Goal: Browse casually: Explore the website without a specific task or goal

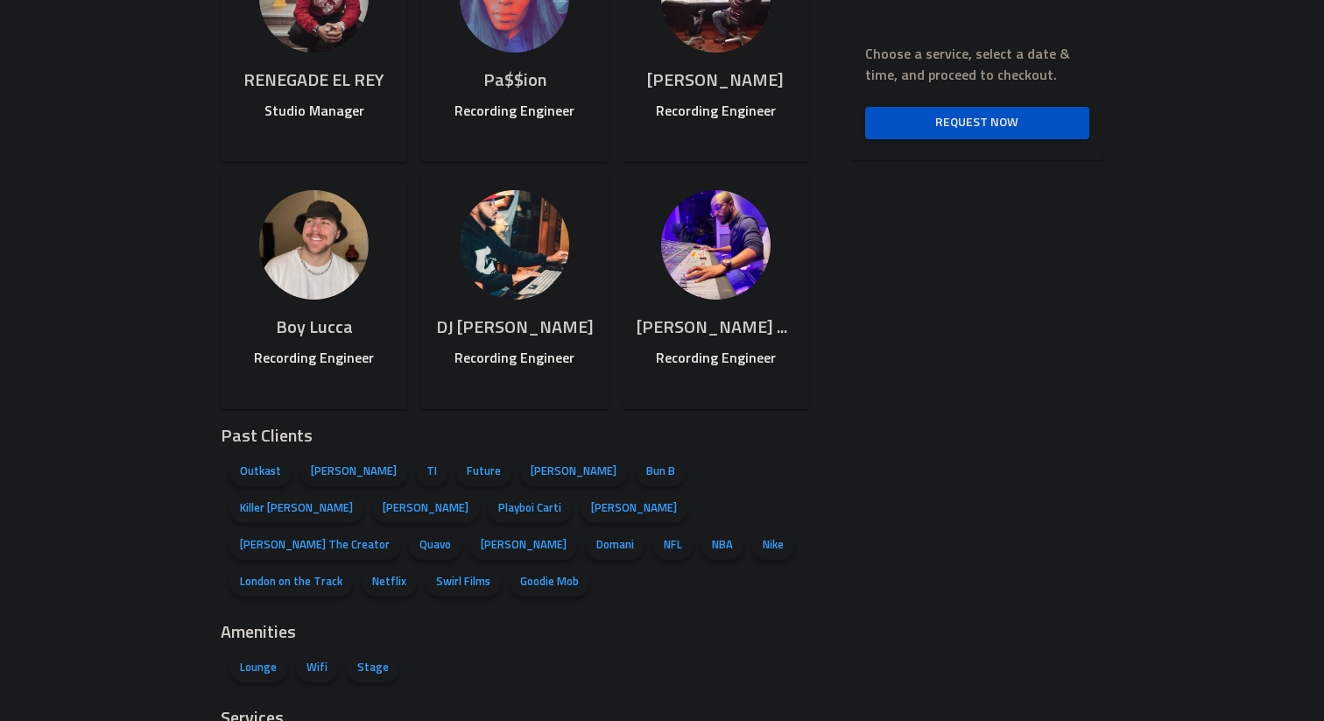
scroll to position [1067, 0]
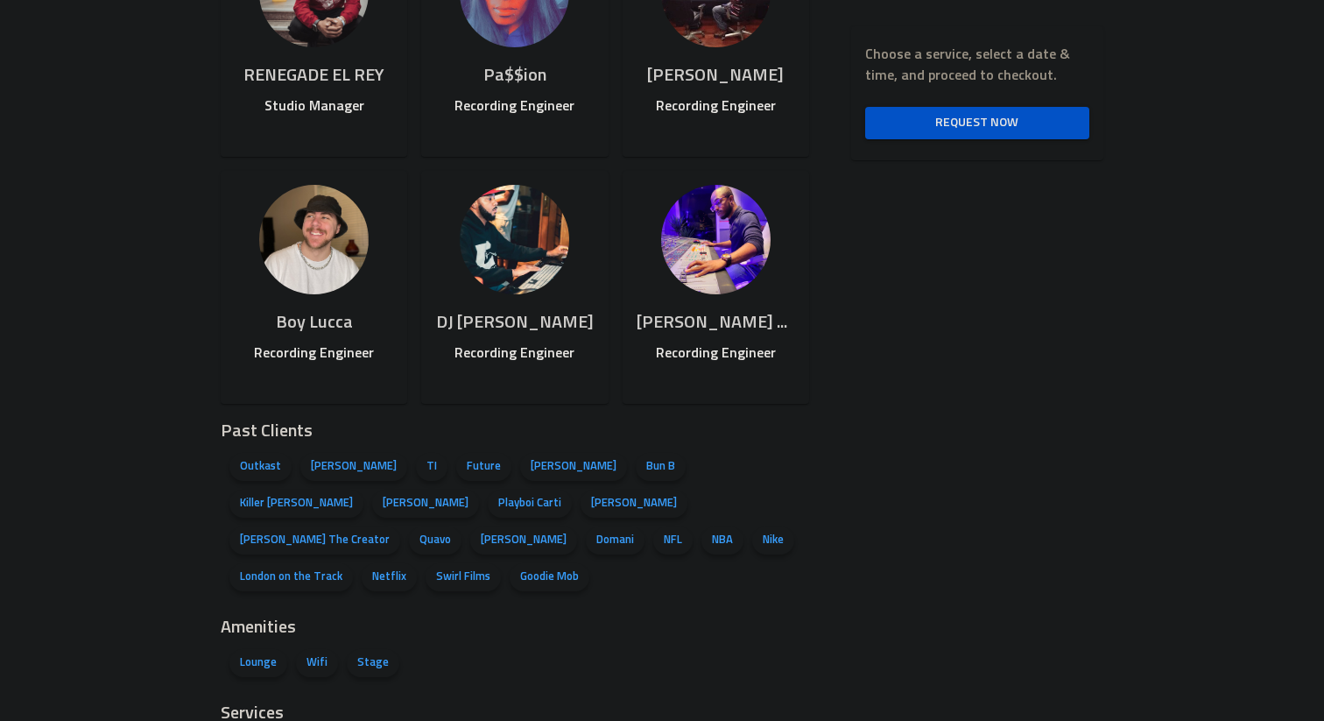
click at [1071, 357] on div "[PHONE_NUMBER] [DOMAIN_NAME][EMAIL_ADDRESS][DOMAIN_NAME] Choose a service, sele…" at bounding box center [956, 295] width 294 height 1726
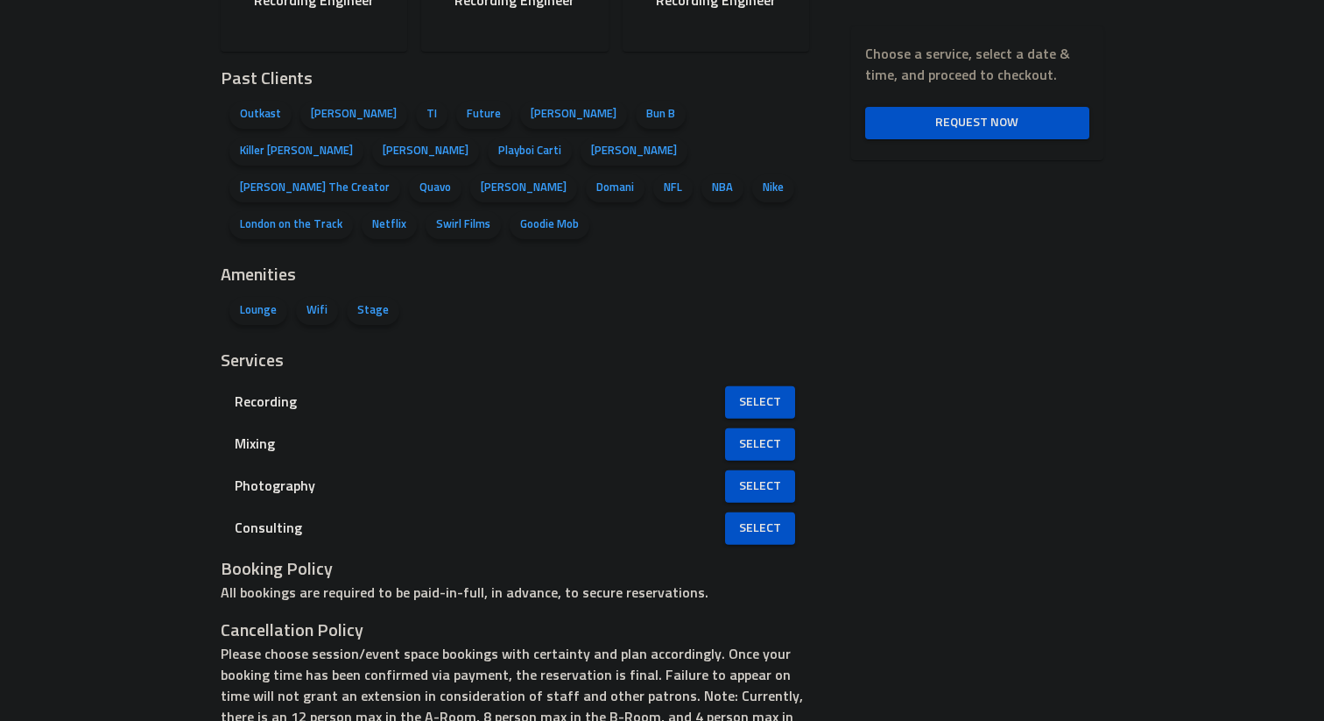
scroll to position [1424, 0]
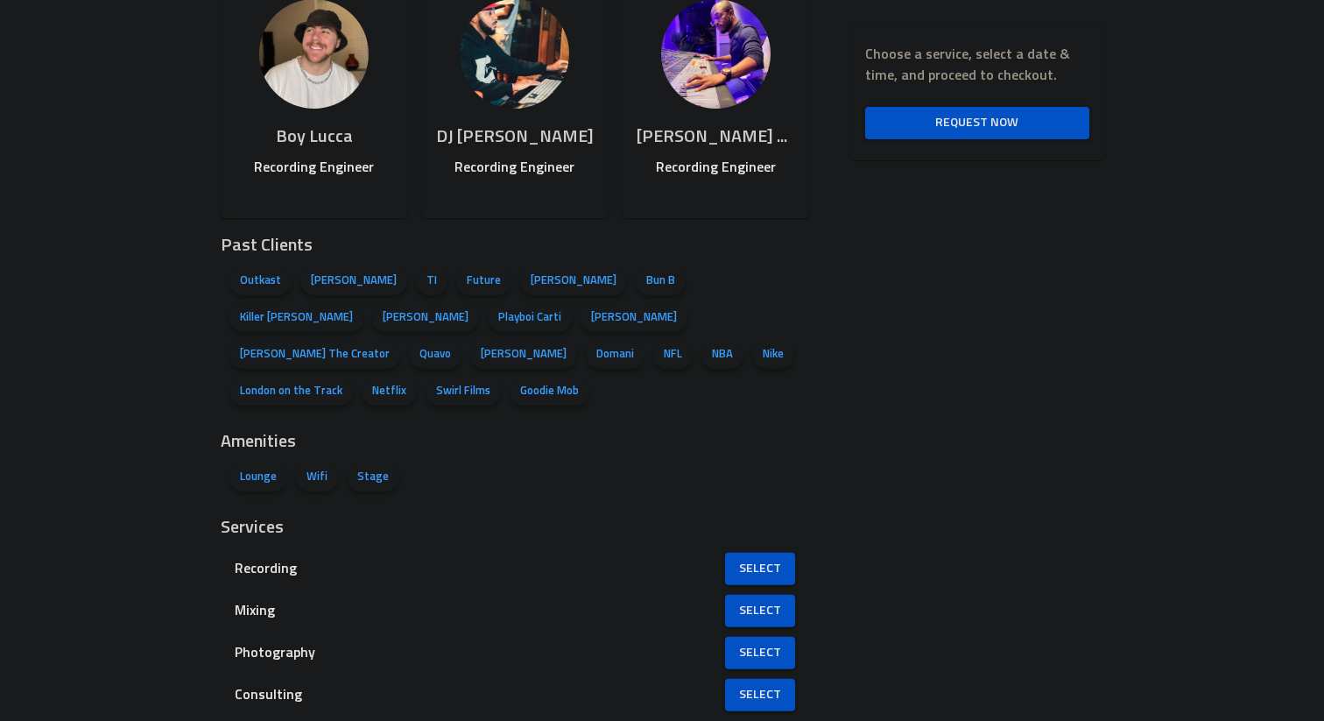
scroll to position [1450, 0]
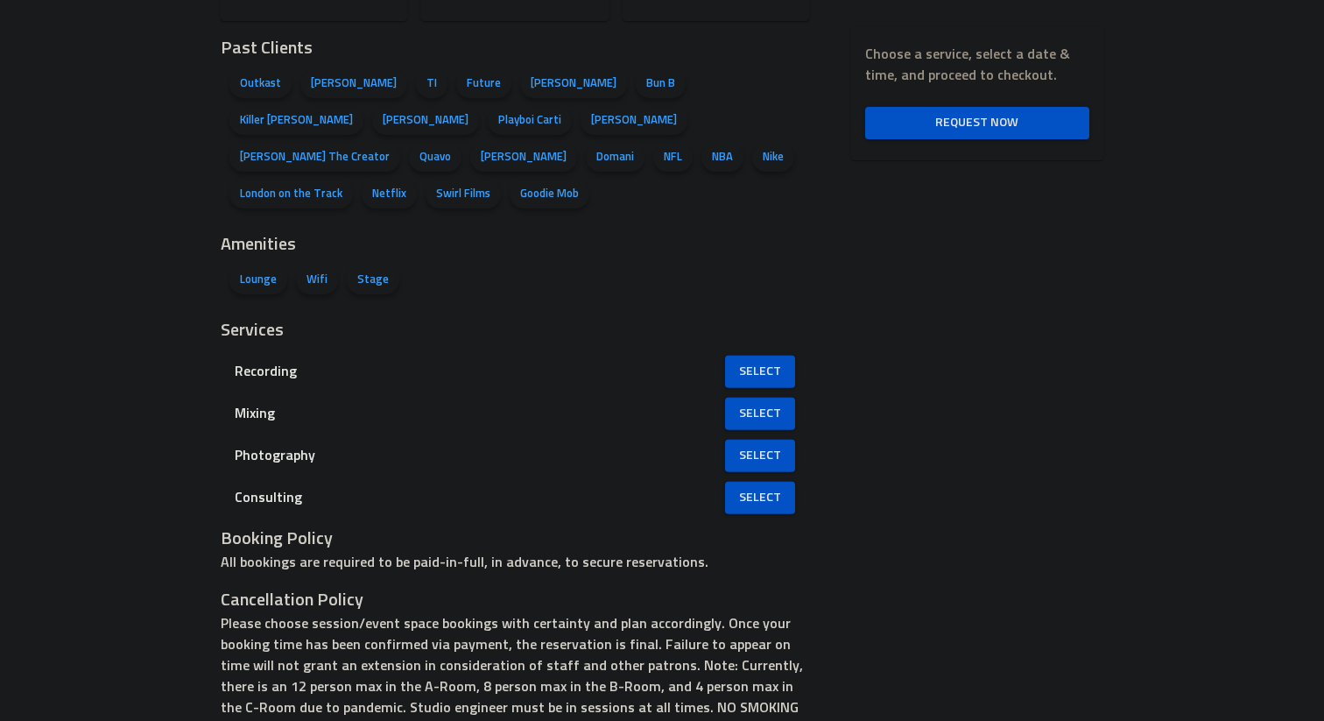
click at [264, 97] on li "Outkast" at bounding box center [260, 84] width 71 height 37
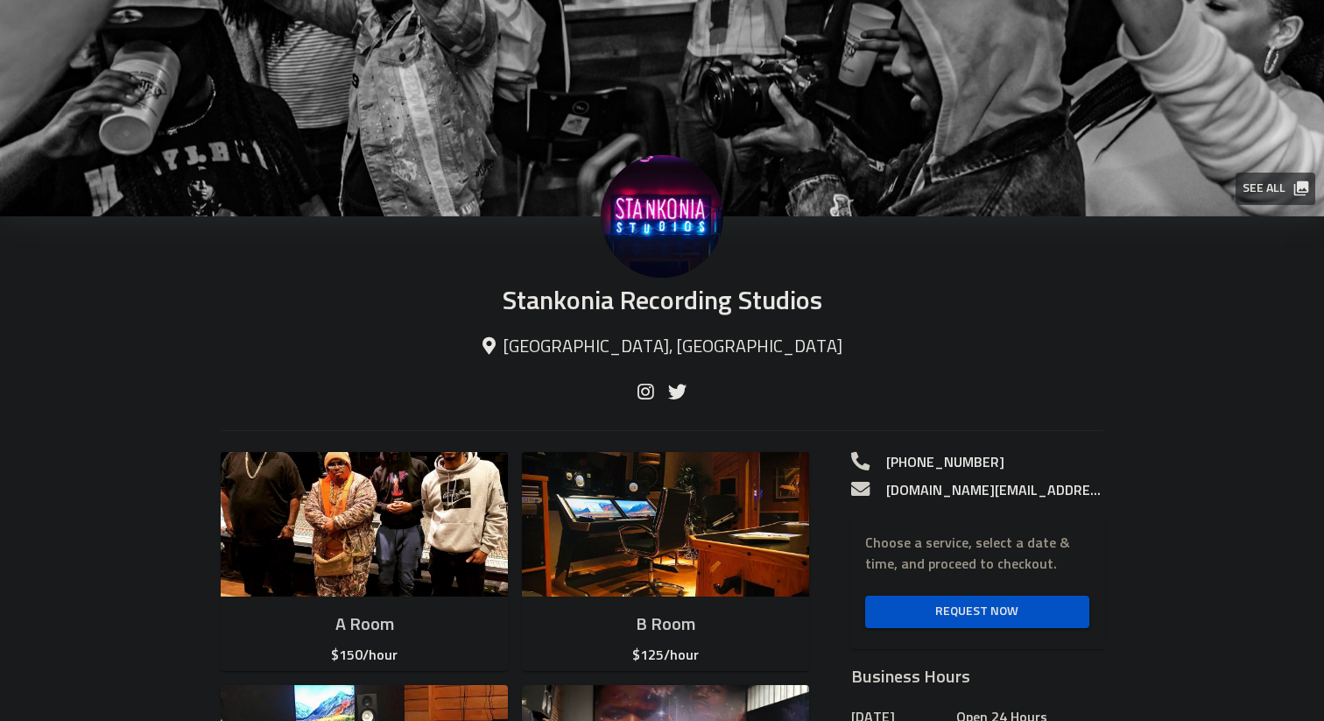
scroll to position [0, 0]
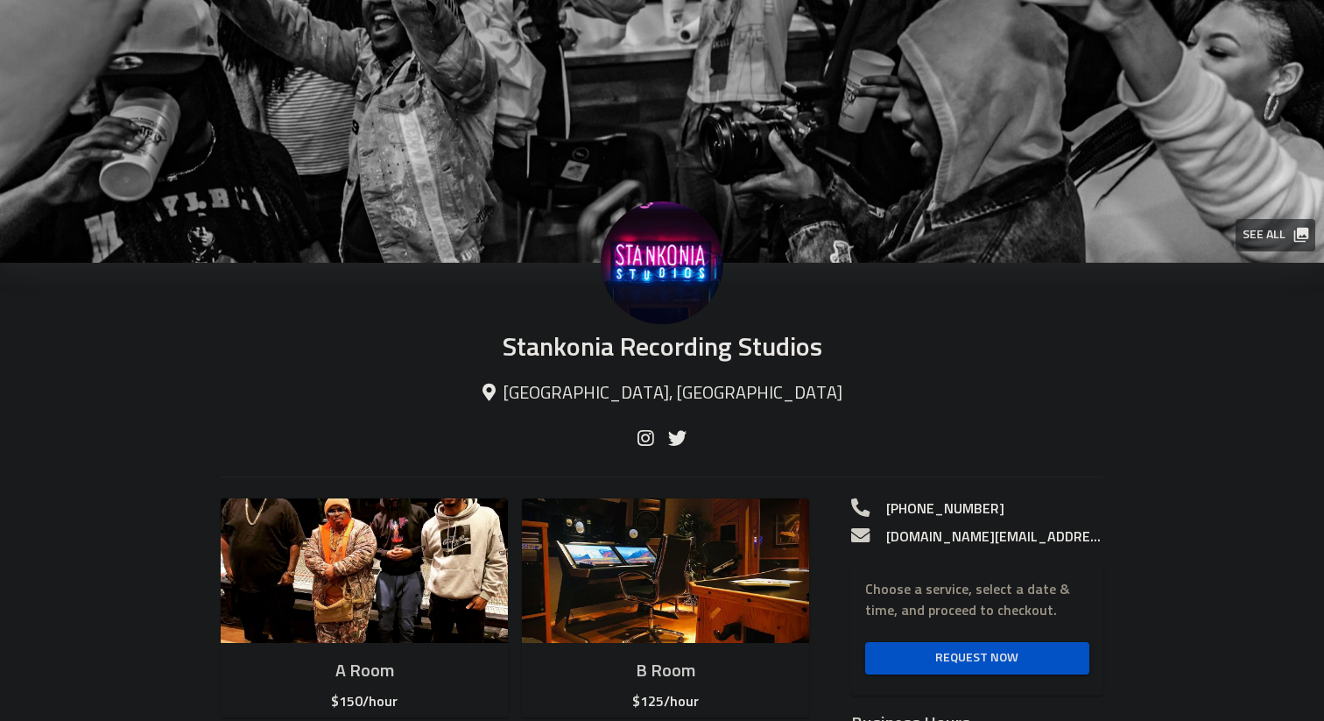
click at [1262, 230] on span "See all" at bounding box center [1275, 235] width 64 height 22
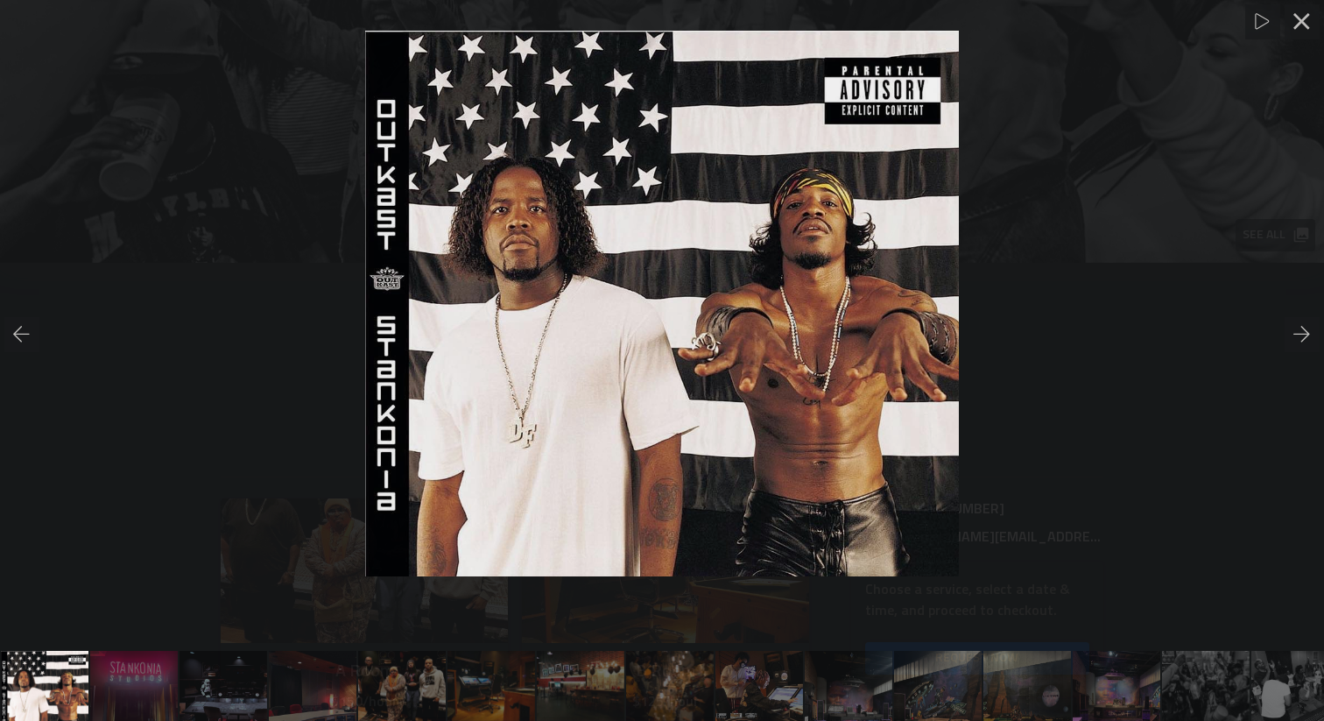
scroll to position [0, 1]
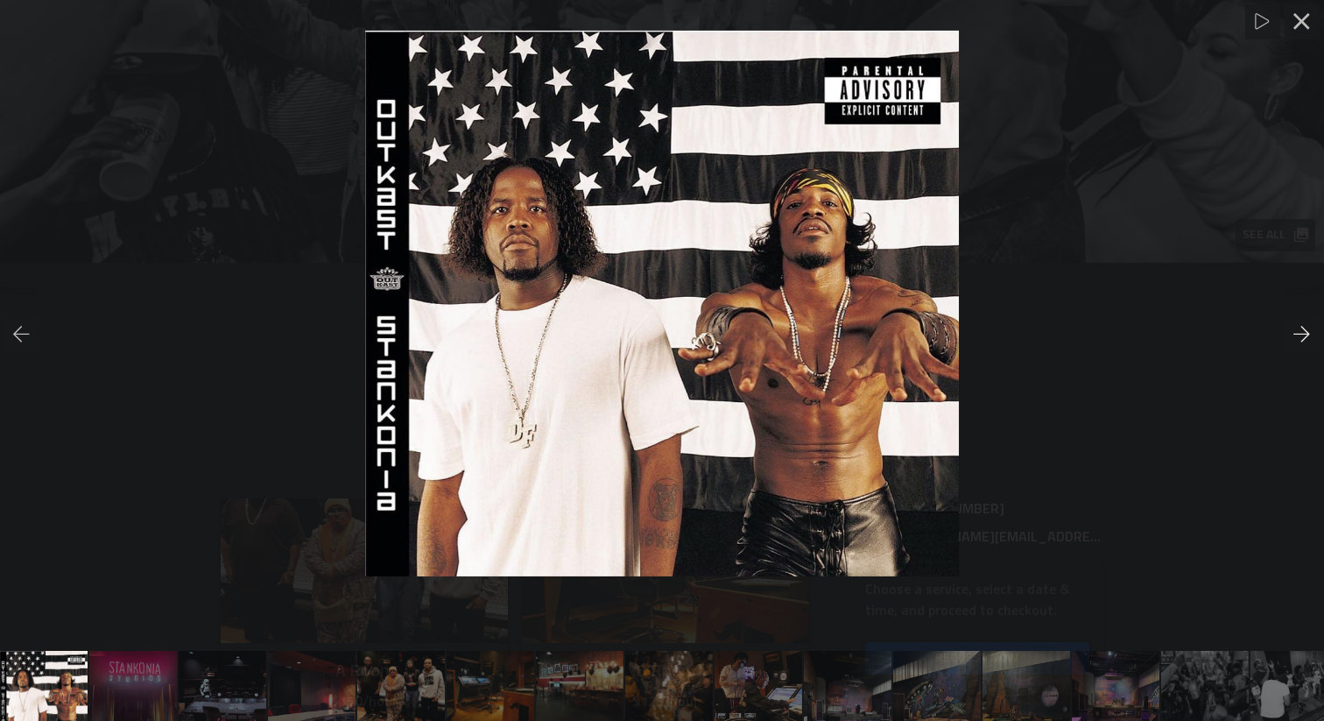
click at [1308, 334] on icon at bounding box center [1302, 334] width 17 height 16
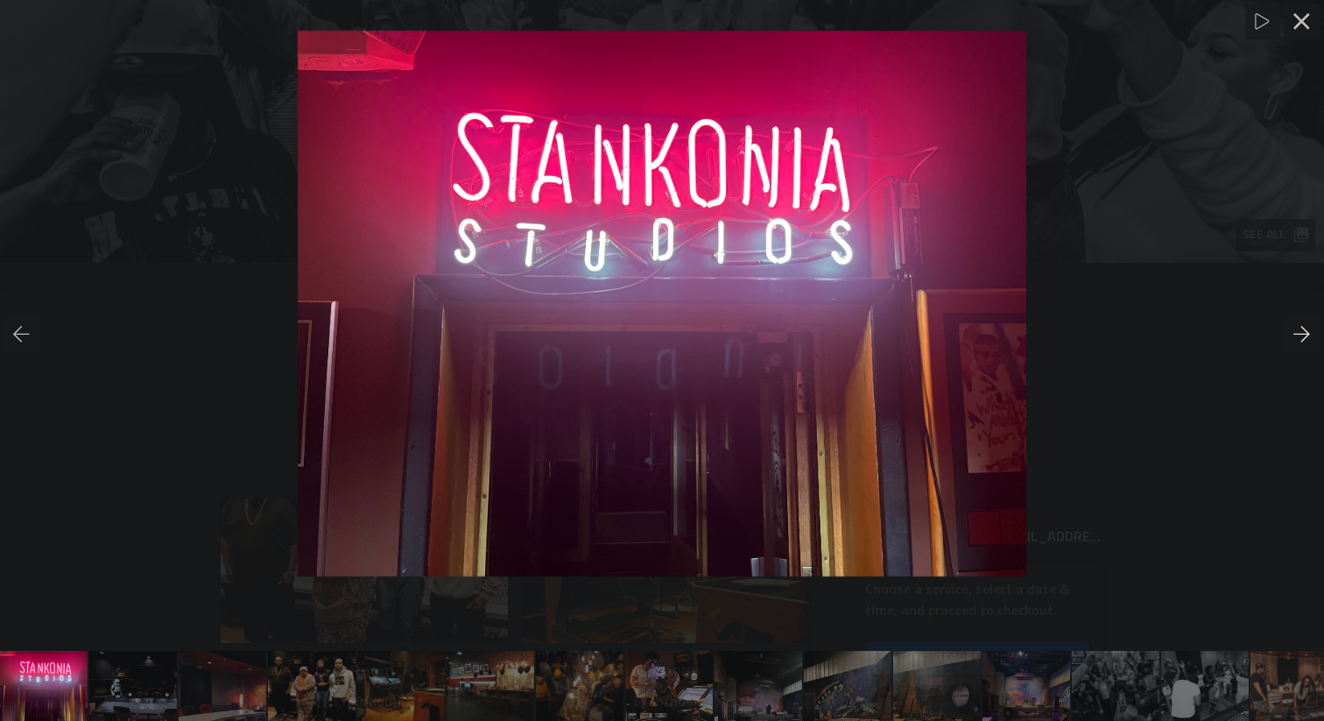
click at [1303, 318] on div at bounding box center [1302, 334] width 35 height 35
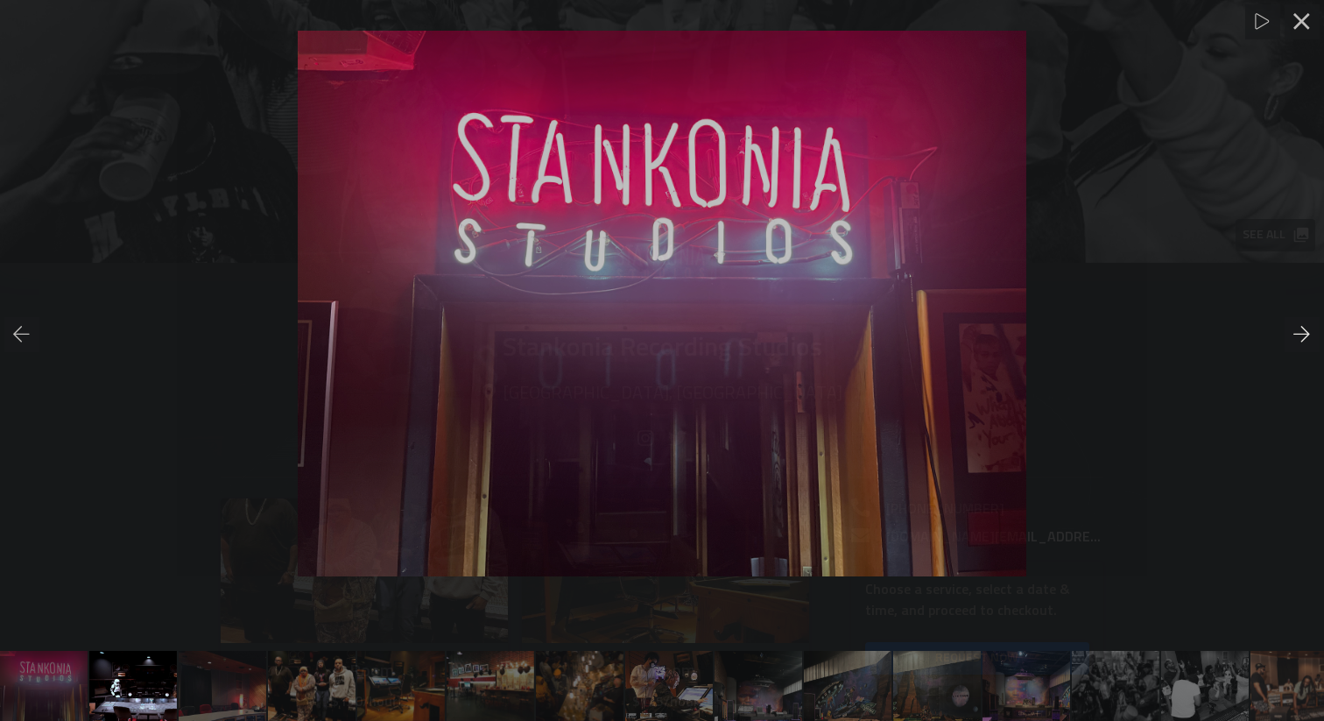
scroll to position [0, 105]
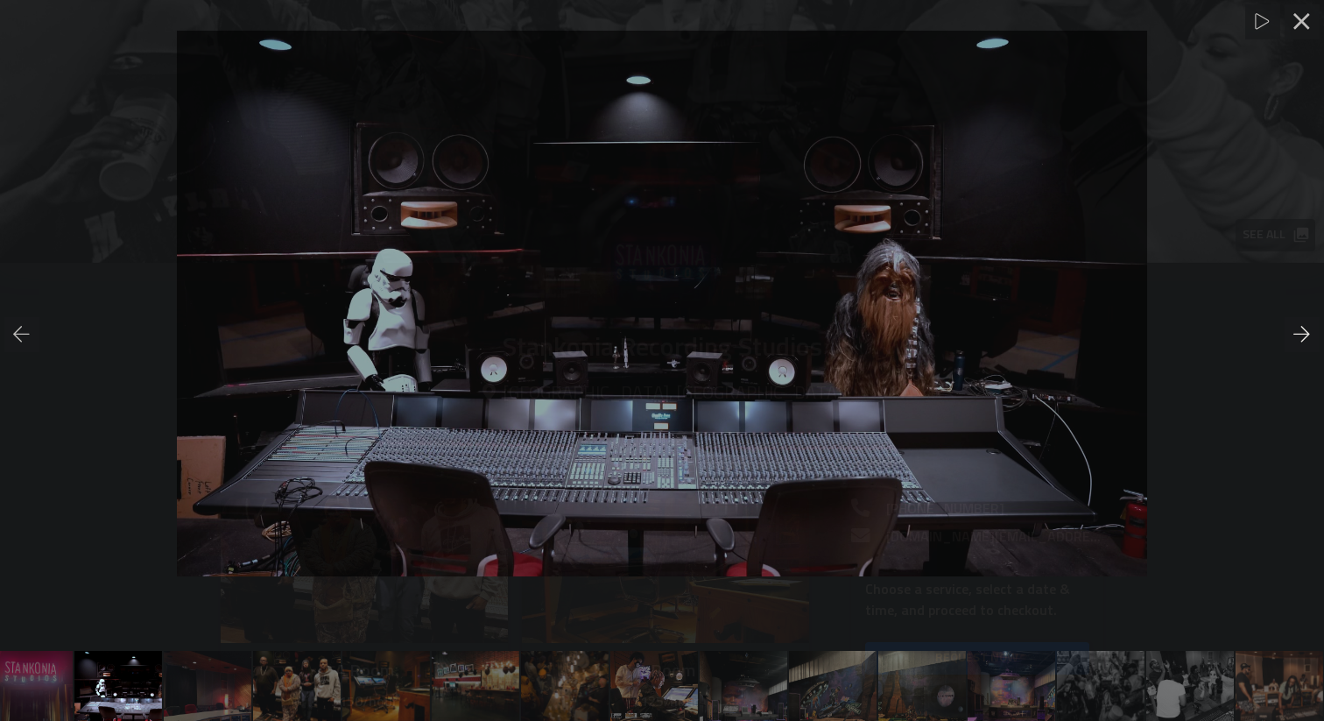
click at [1303, 318] on div at bounding box center [1302, 334] width 35 height 35
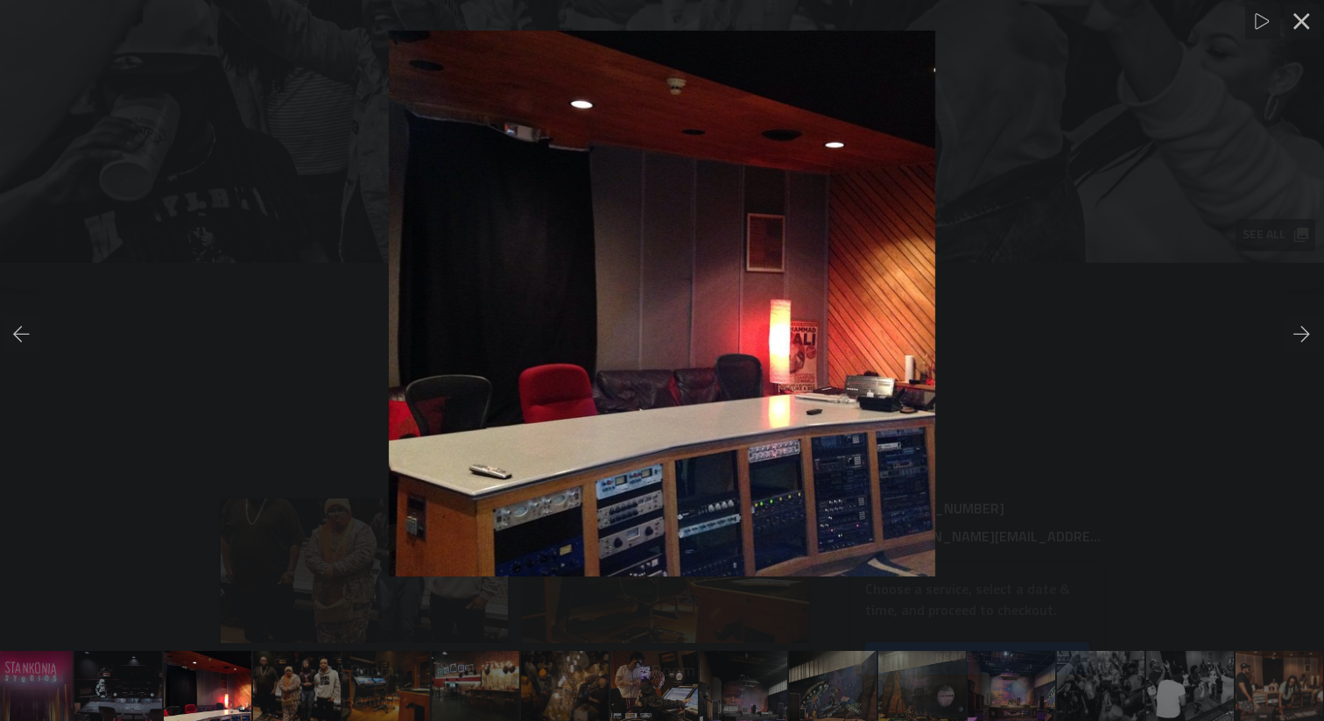
click at [0, 327] on div at bounding box center [662, 304] width 1324 height 547
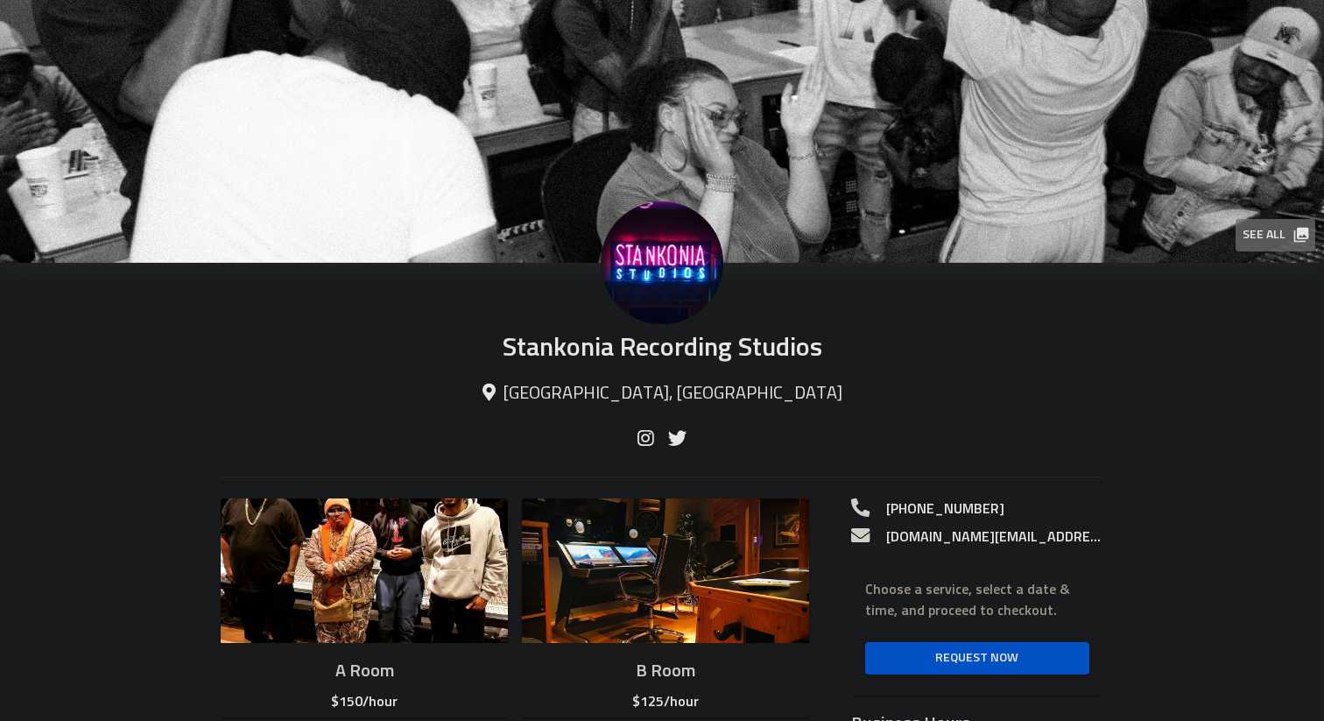
click at [1262, 231] on span "See all" at bounding box center [1275, 235] width 64 height 22
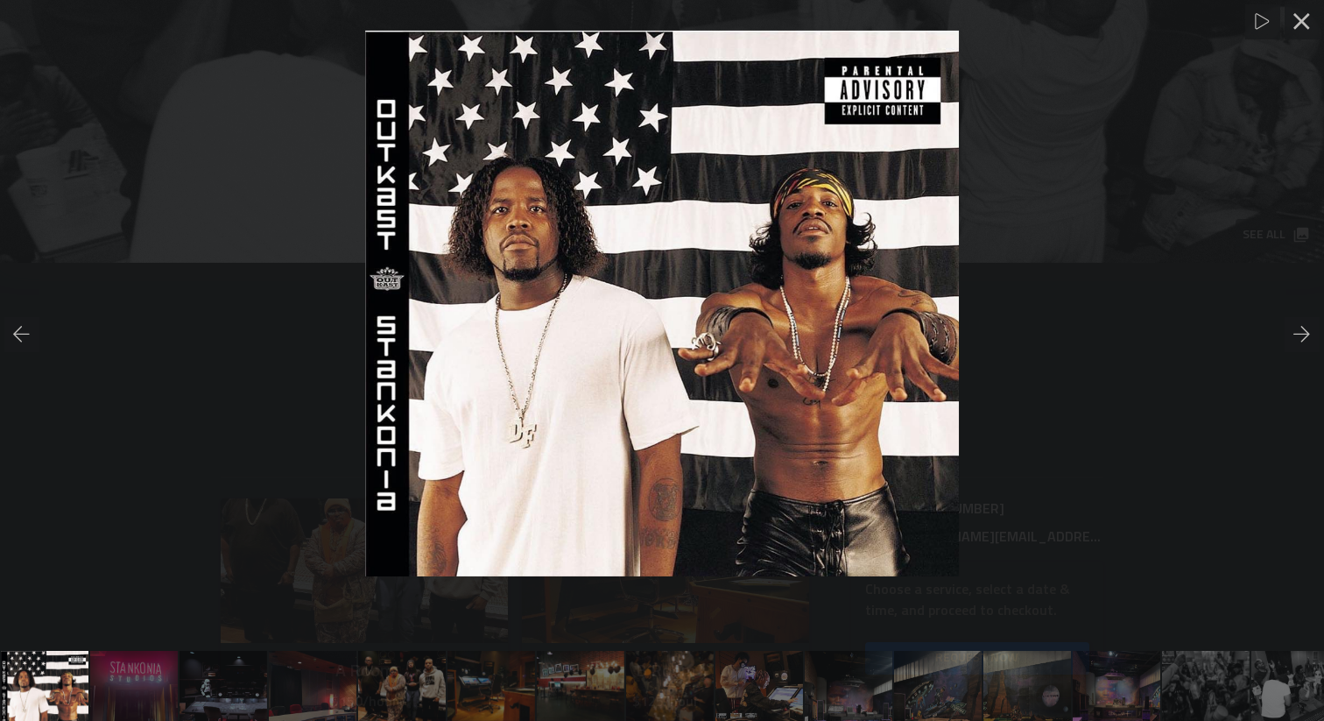
scroll to position [0, 1]
click at [1306, 327] on icon at bounding box center [1303, 335] width 18 height 18
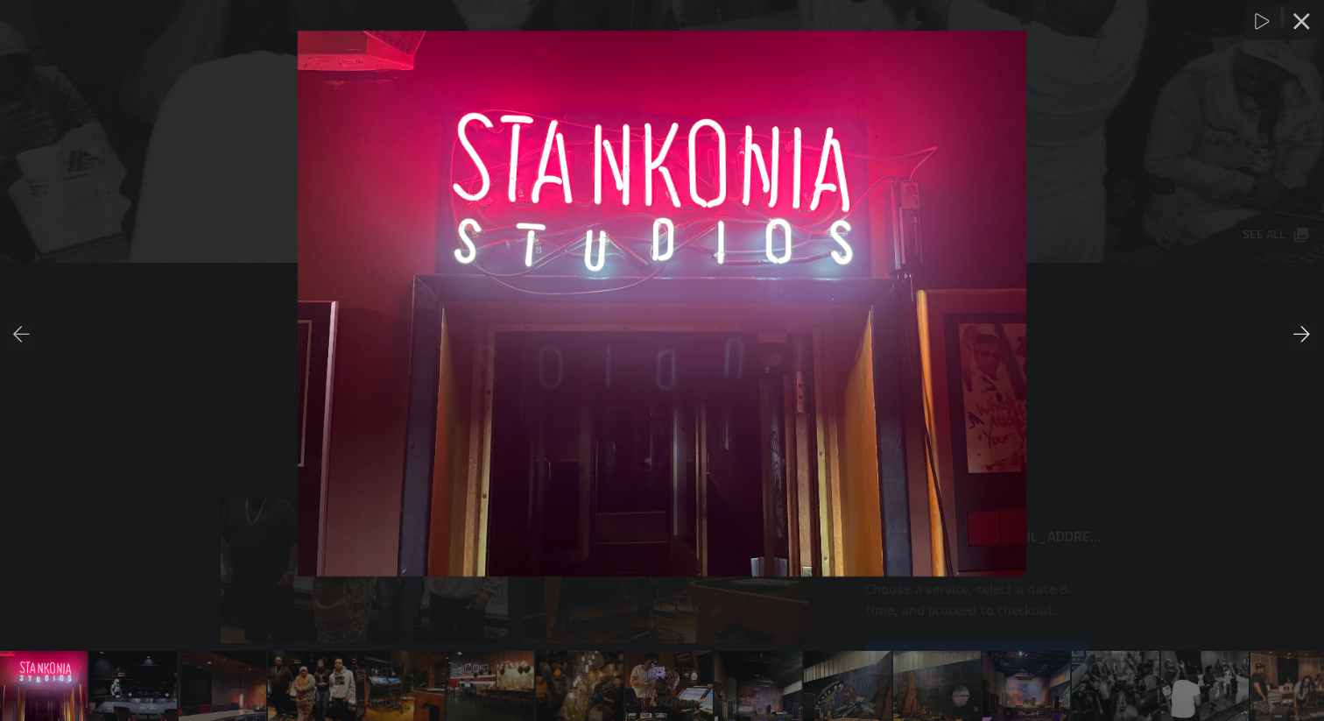
click at [1305, 327] on icon at bounding box center [1303, 335] width 18 height 18
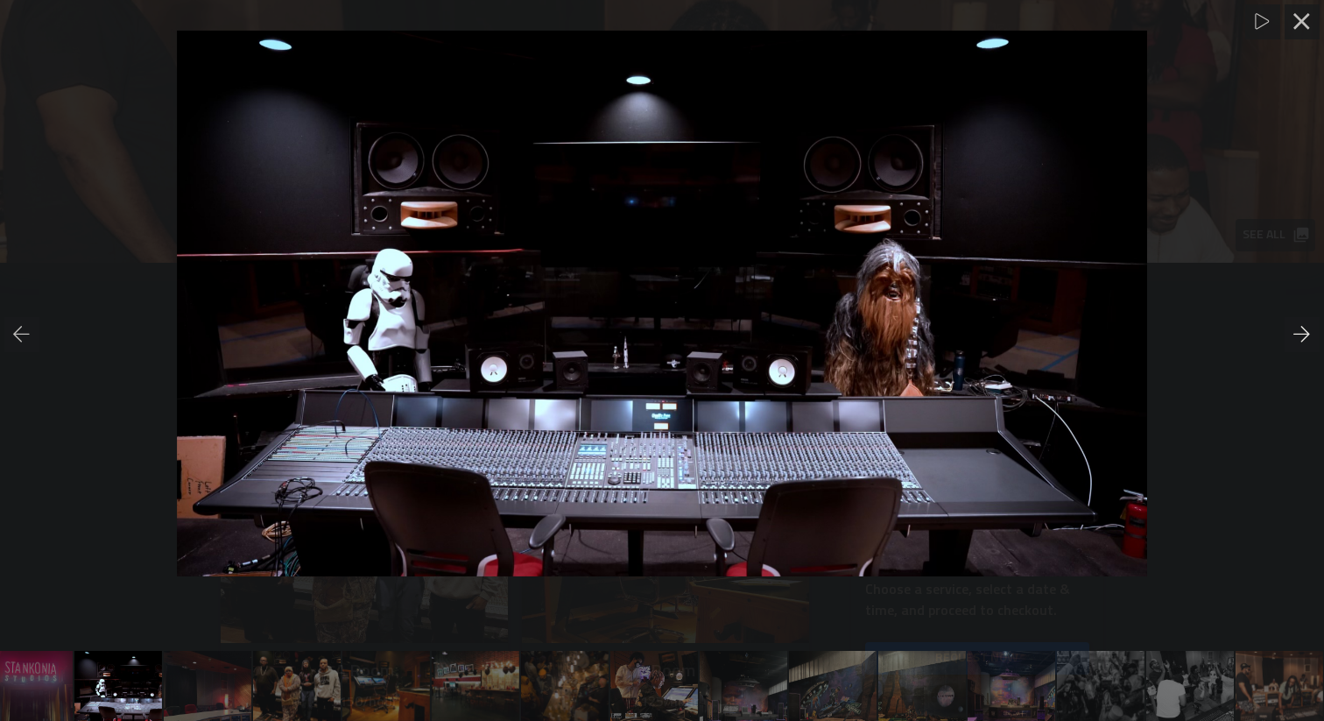
click at [1304, 327] on icon at bounding box center [1303, 335] width 18 height 18
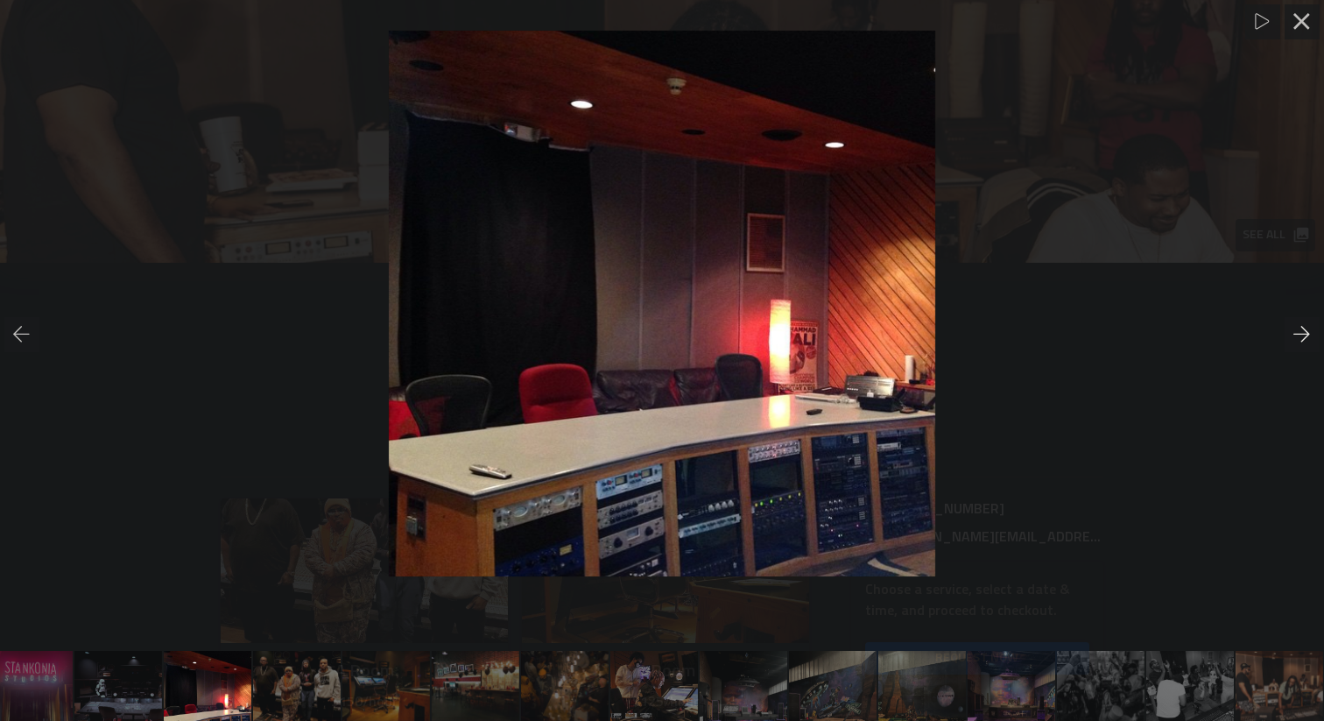
click at [1304, 327] on icon at bounding box center [1303, 335] width 18 height 18
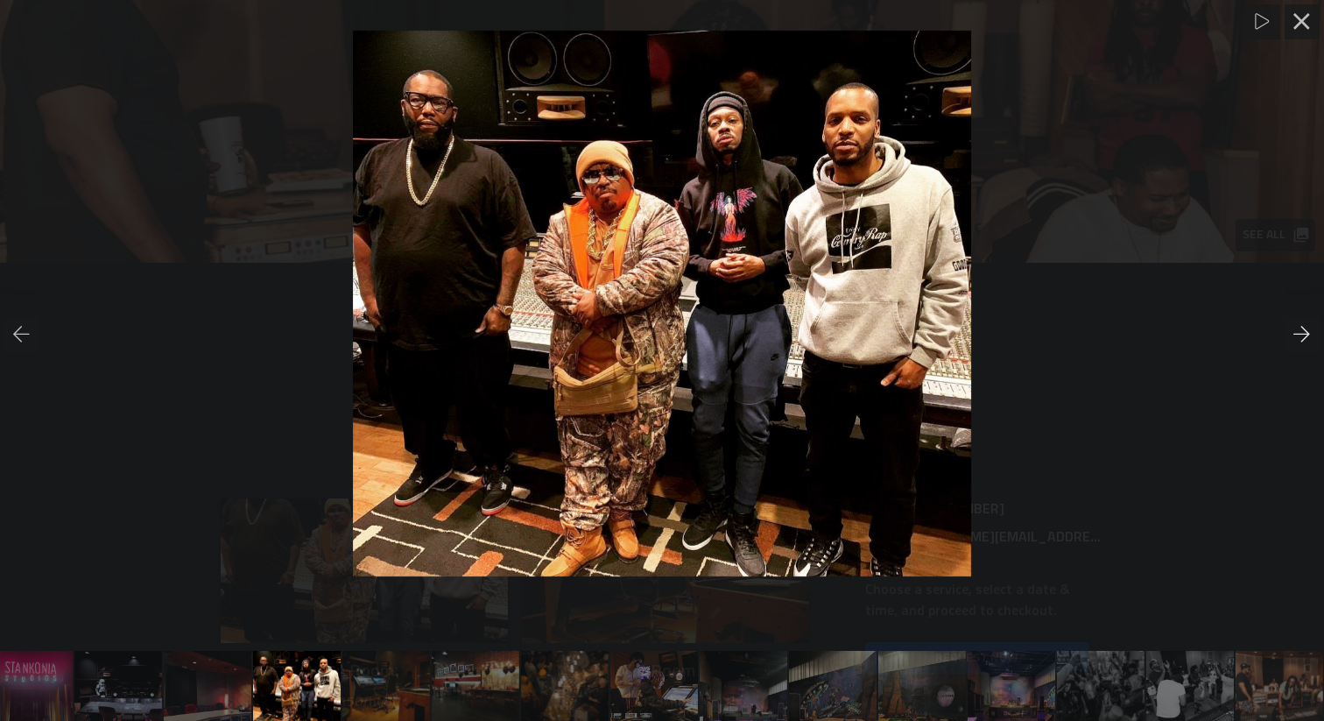
click at [1304, 327] on icon at bounding box center [1303, 335] width 18 height 18
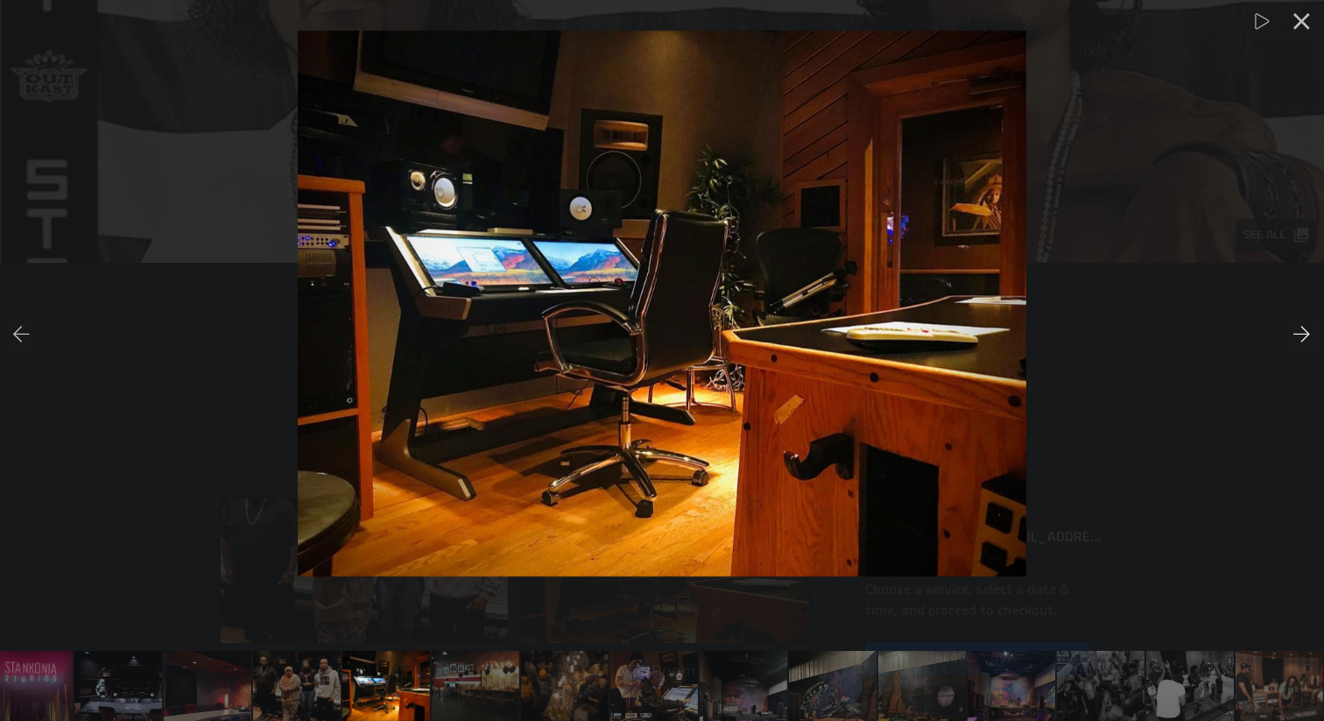
click at [1304, 327] on icon at bounding box center [1303, 335] width 18 height 18
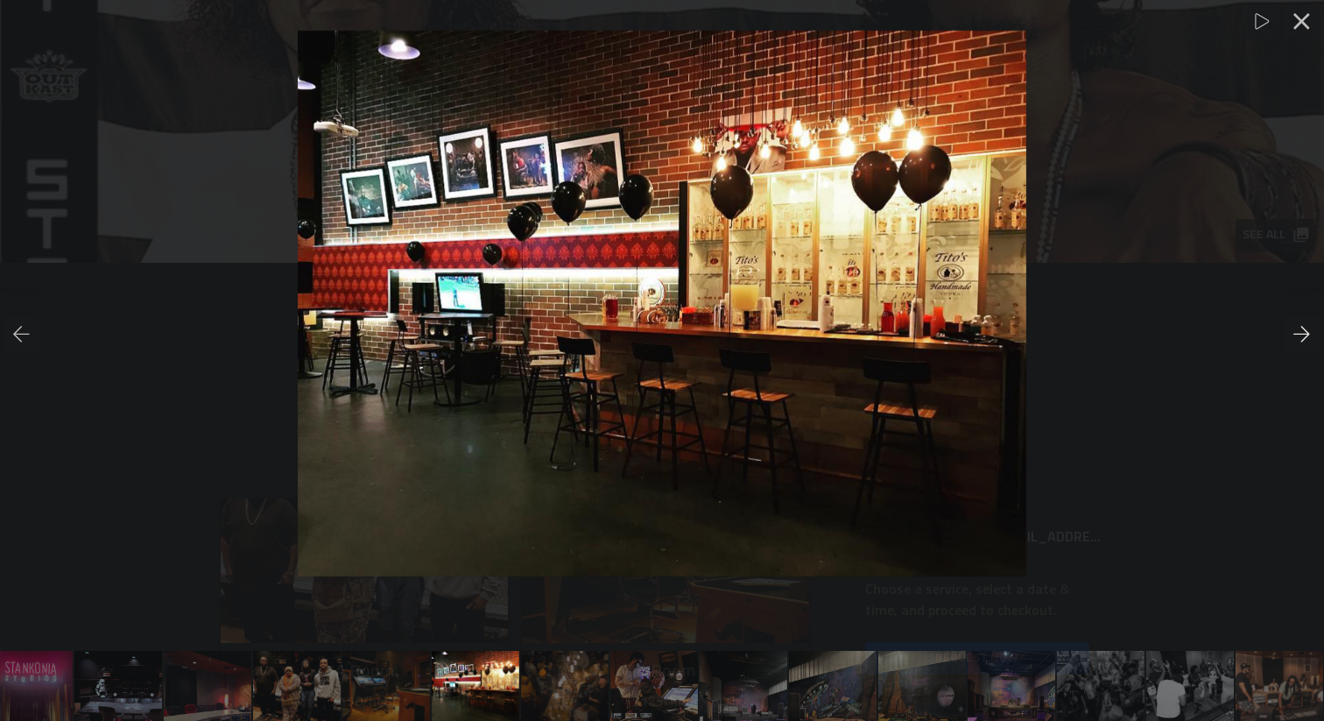
click at [1303, 327] on icon at bounding box center [1302, 334] width 17 height 16
